Goal: Task Accomplishment & Management: Manage account settings

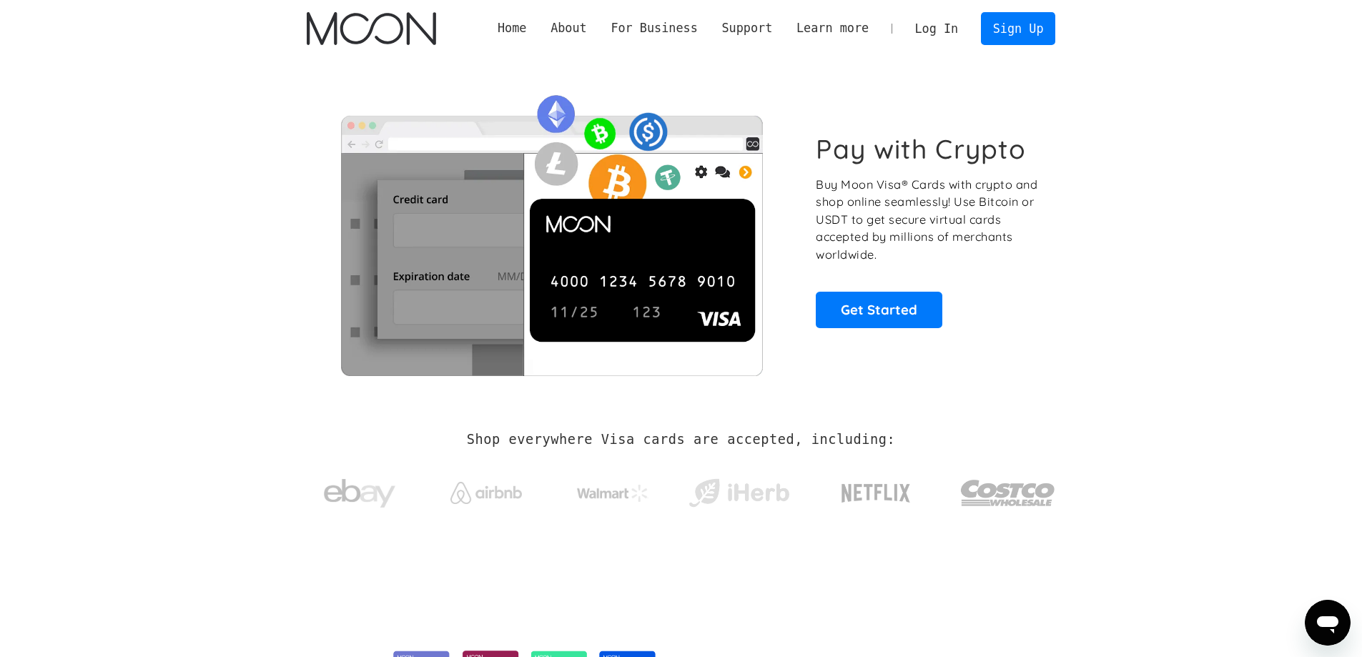
click at [955, 36] on link "Log In" at bounding box center [936, 28] width 67 height 31
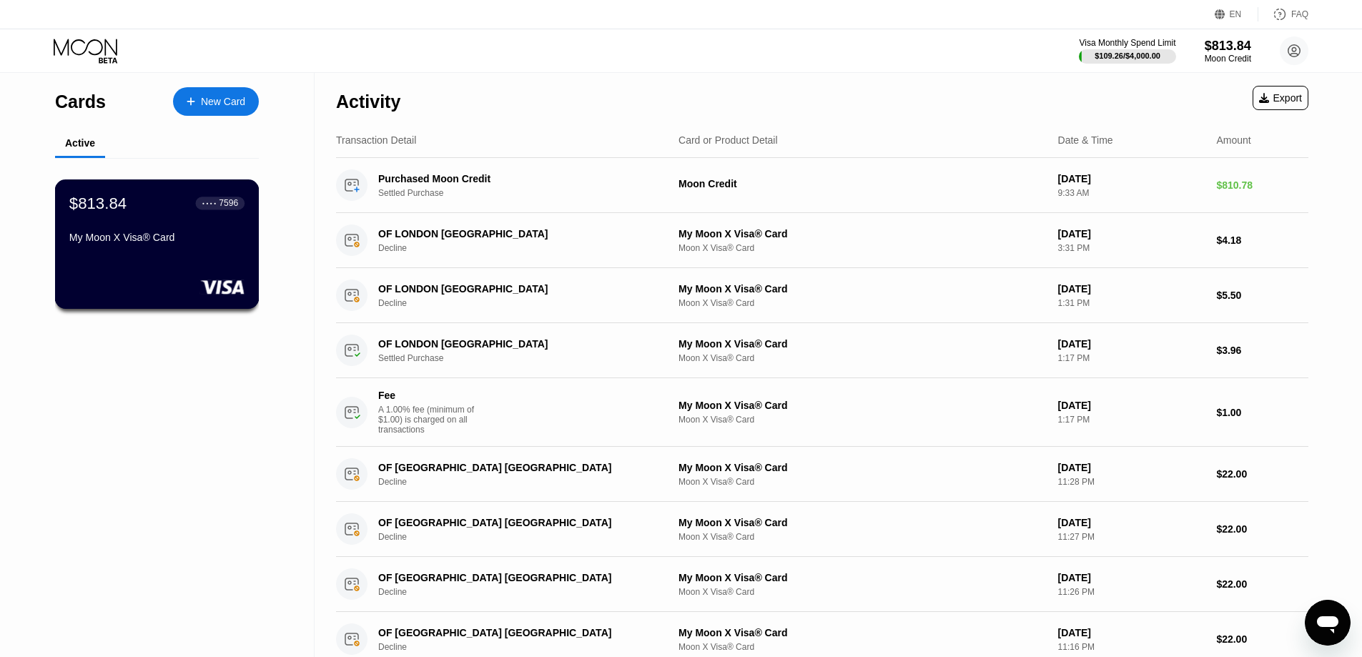
click at [167, 234] on div "$813.84 ● ● ● ● 7596 My Moon X Visa® Card" at bounding box center [156, 221] width 175 height 55
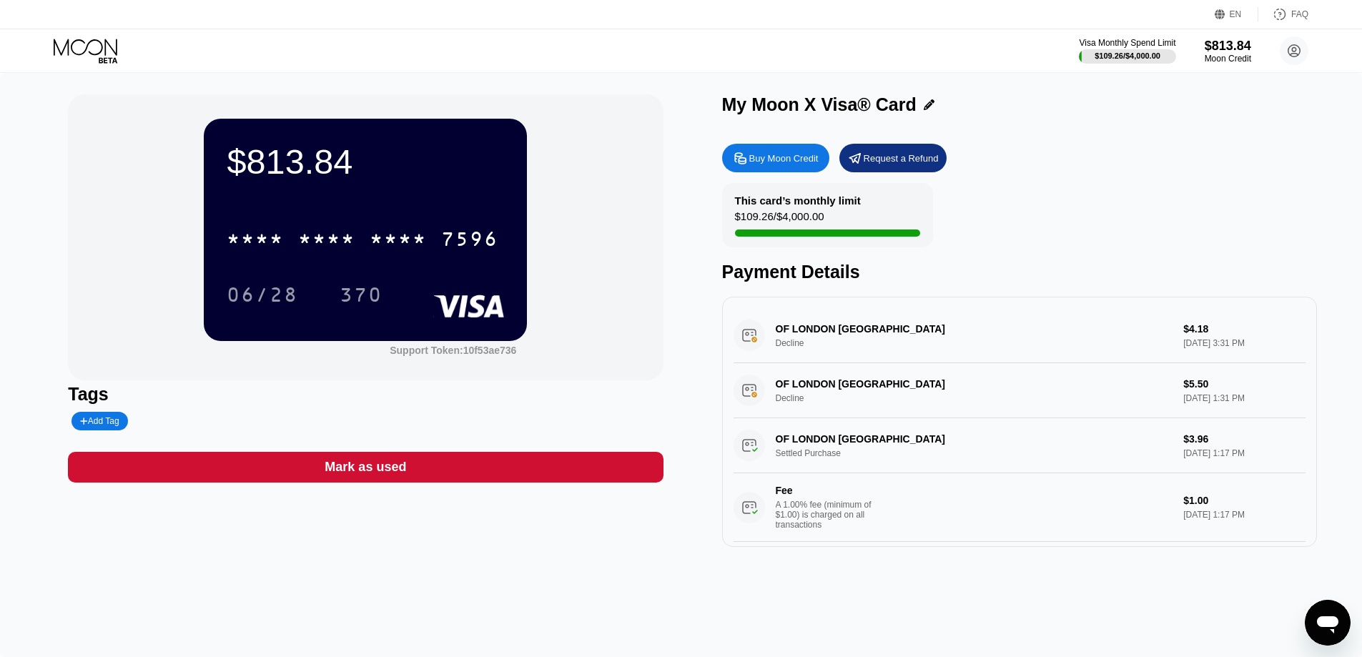
click at [392, 247] on div "* * * *" at bounding box center [398, 241] width 57 height 23
click at [416, 277] on div "4513 6500 2831 7596 06/28 370" at bounding box center [365, 252] width 277 height 84
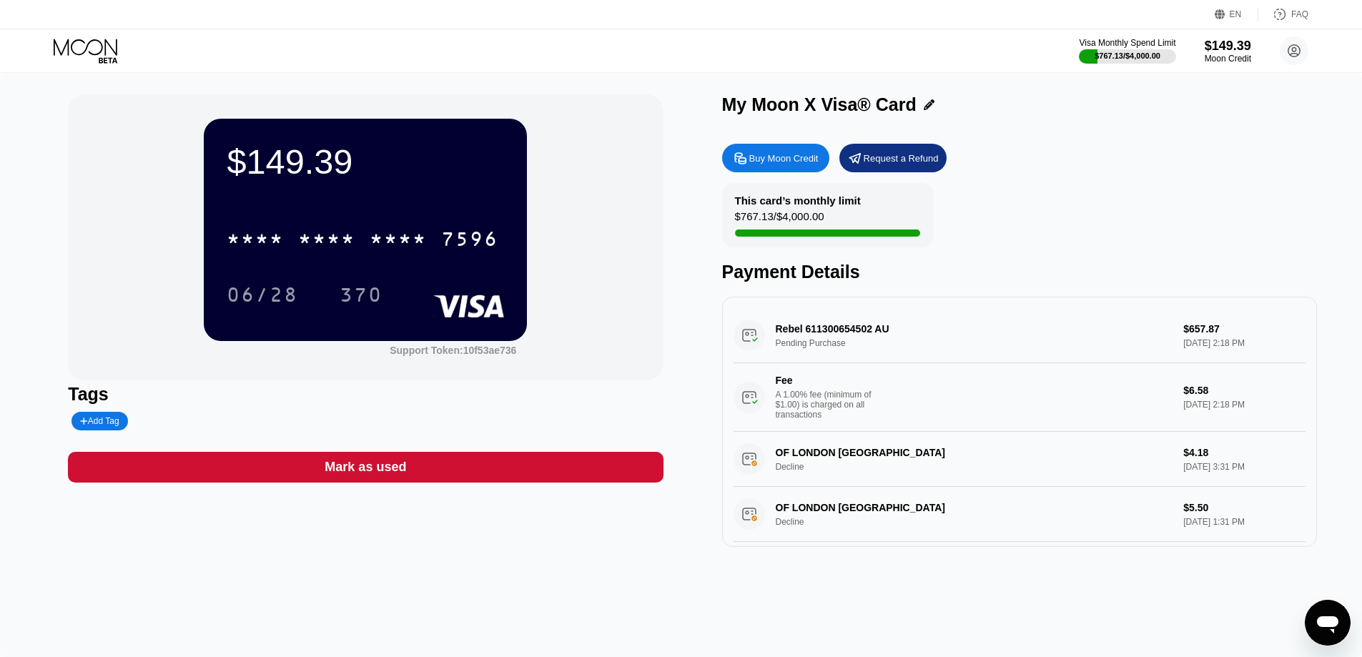
scroll to position [215, 0]
